Goal: Navigation & Orientation: Find specific page/section

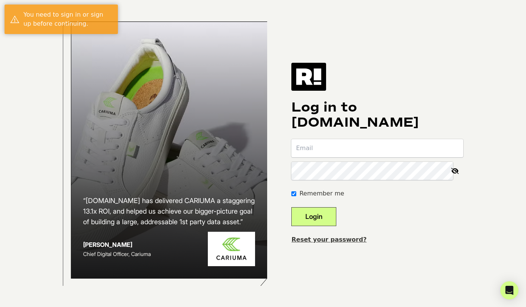
type input "[PERSON_NAME][EMAIL_ADDRESS][DOMAIN_NAME]"
click at [427, 90] on div "Log in to [DOMAIN_NAME] [PERSON_NAME][EMAIL_ADDRESS][DOMAIN_NAME] Remember me L…" at bounding box center [377, 153] width 172 height 181
click at [330, 214] on button "Login" at bounding box center [313, 216] width 45 height 19
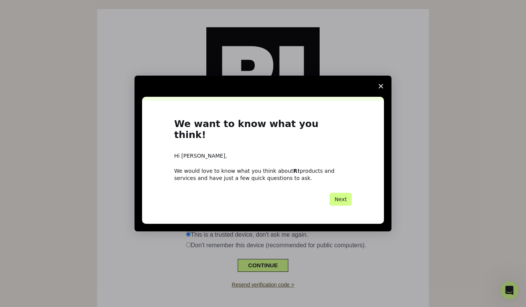
click at [383, 88] on span "Close survey" at bounding box center [380, 86] width 21 height 21
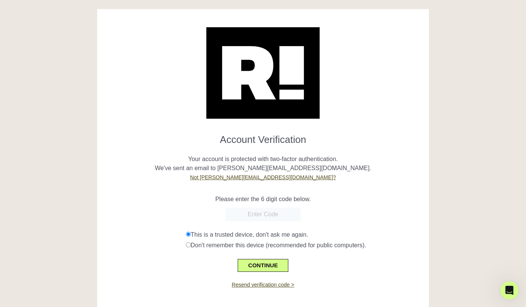
click at [261, 213] on input "text" at bounding box center [263, 214] width 76 height 14
type input "738136"
click at [265, 267] on button "CONTINUE" at bounding box center [263, 265] width 51 height 13
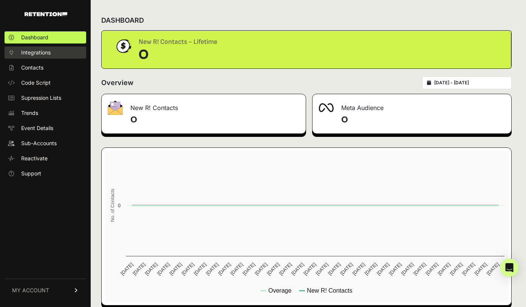
click at [46, 54] on span "Integrations" at bounding box center [35, 53] width 29 height 8
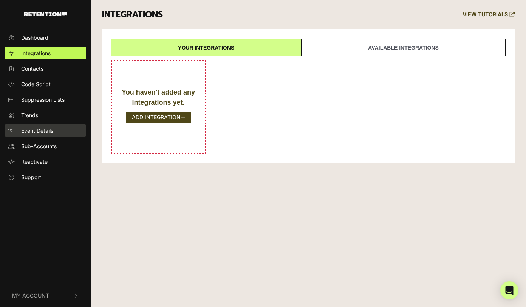
click at [43, 132] on span "Event Details" at bounding box center [37, 130] width 32 height 8
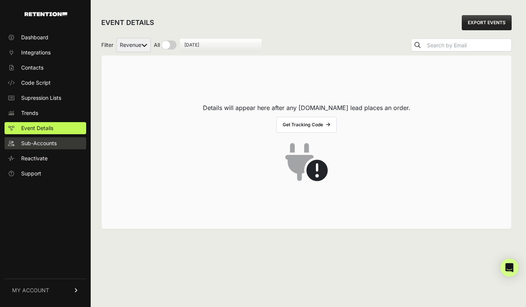
click at [41, 145] on span "Sub-Accounts" at bounding box center [38, 143] width 35 height 8
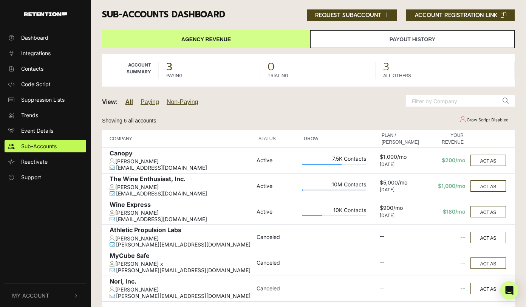
click at [225, 45] on link "Agency Revenue" at bounding box center [206, 39] width 208 height 18
